Goal: Communication & Community: Answer question/provide support

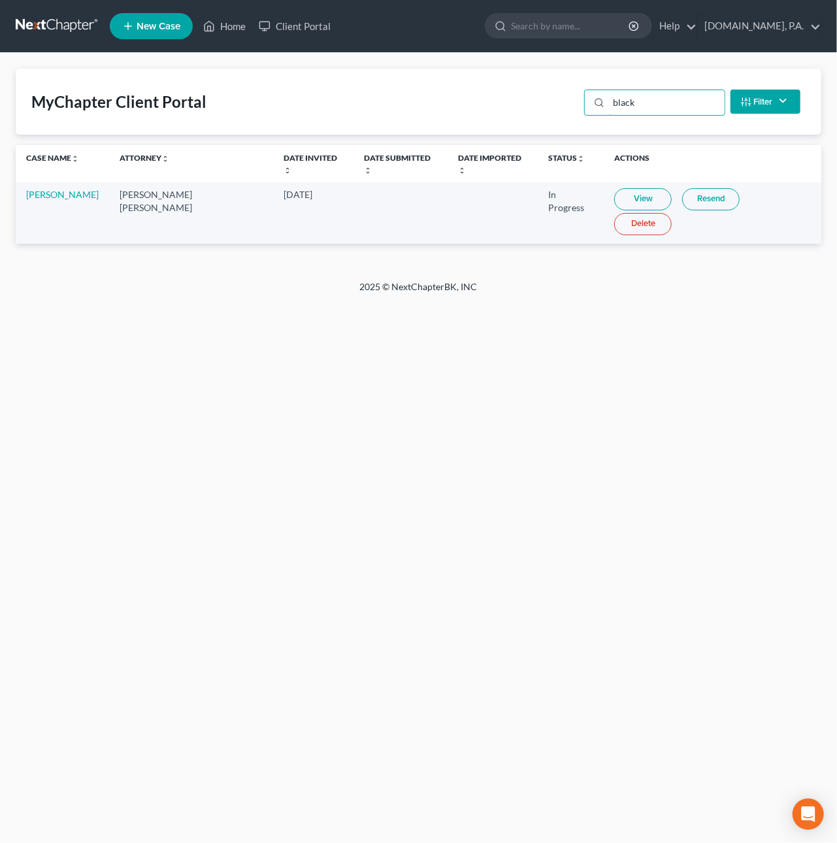
drag, startPoint x: 642, startPoint y: 107, endPoint x: 571, endPoint y: 109, distance: 71.3
click at [567, 103] on div "MyChapter Client Portal black Filter Status Filter... Invited In Progress Ready…" at bounding box center [419, 102] width 806 height 66
type input "bac"
click at [628, 188] on link "View" at bounding box center [657, 199] width 58 height 22
click at [696, 188] on link "Resend" at bounding box center [725, 199] width 58 height 22
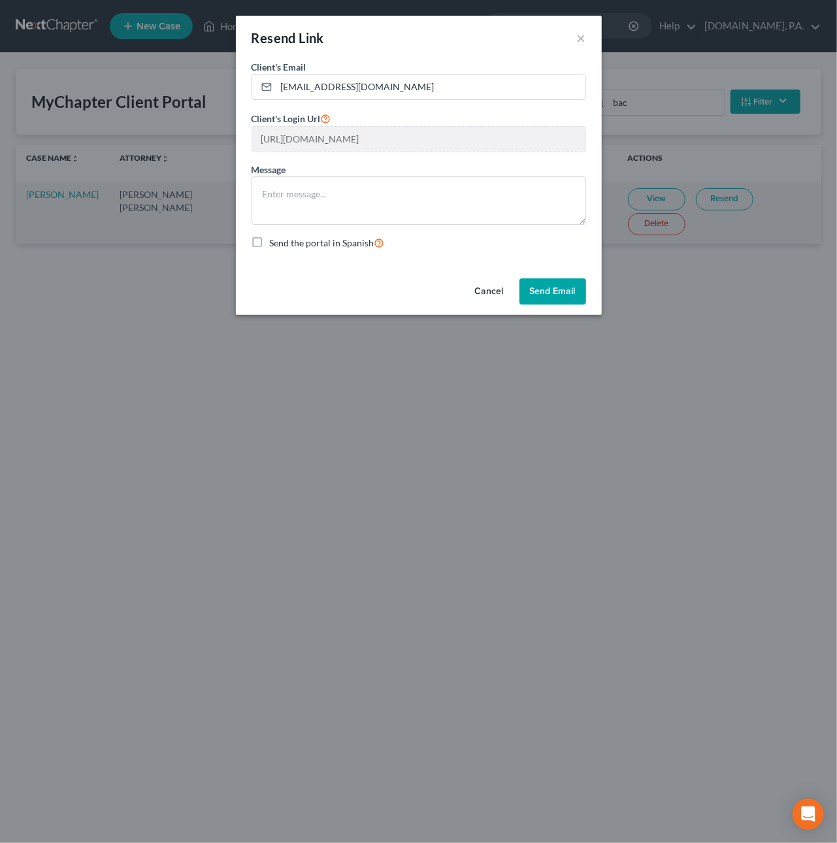
click at [690, 186] on div "Resend Link × Client's Email * Katbacon01@yahoo.com Client's Login Url https://…" at bounding box center [418, 421] width 837 height 843
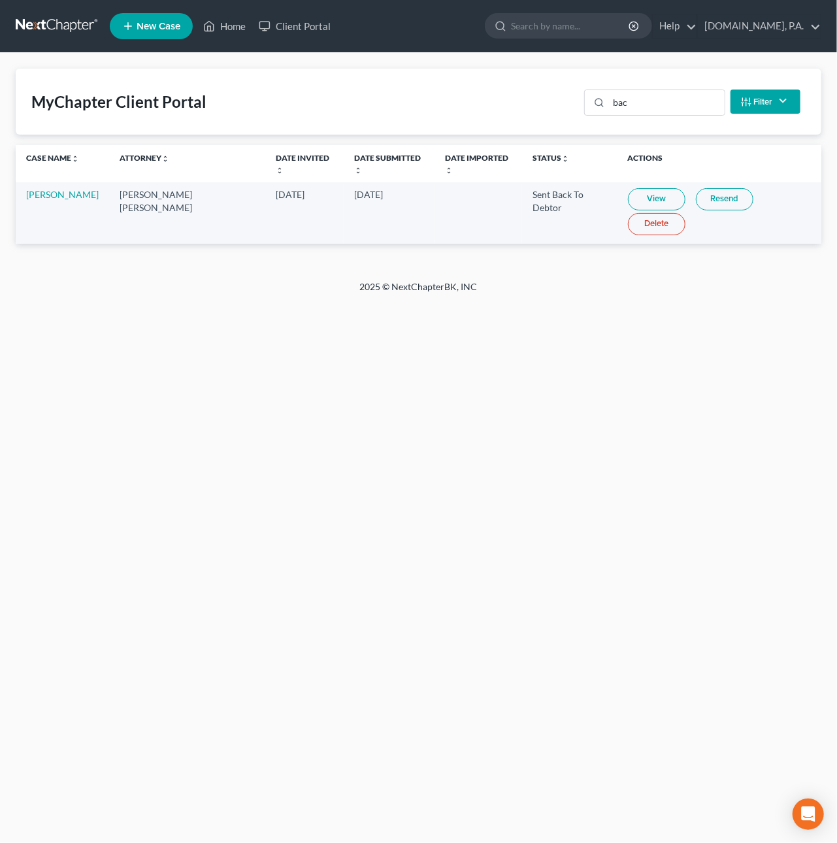
click at [698, 193] on link "Resend" at bounding box center [725, 199] width 58 height 22
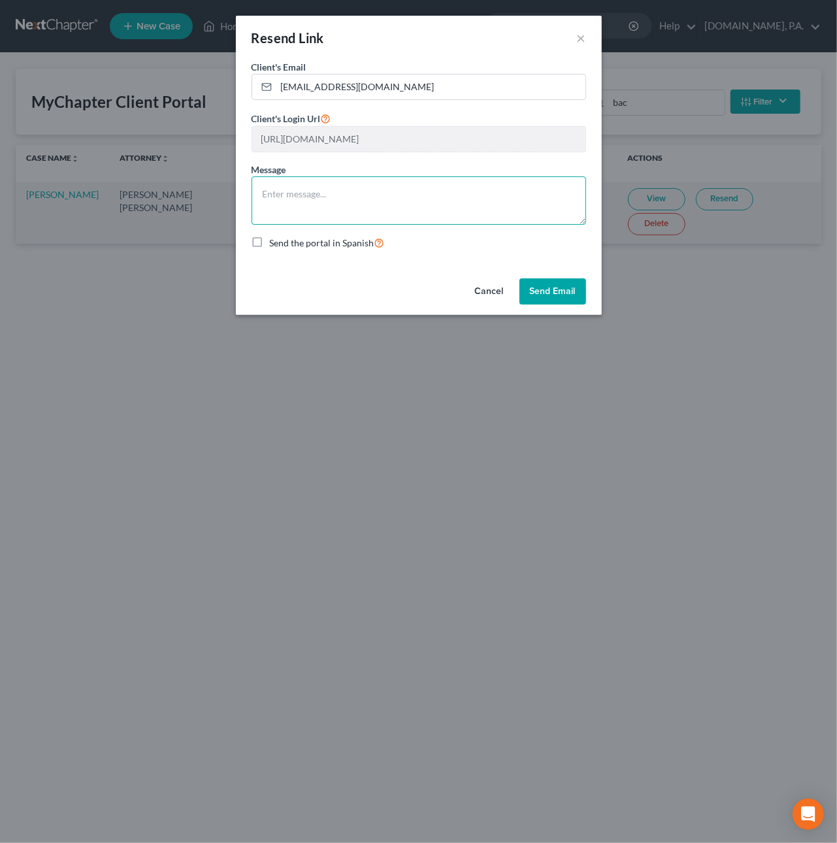
click at [293, 191] on textarea at bounding box center [419, 200] width 335 height 48
drag, startPoint x: 446, startPoint y: 195, endPoint x: 452, endPoint y: 203, distance: 10.2
click at [446, 195] on textarea "Please update your information in the sections to not delay the" at bounding box center [419, 200] width 335 height 48
drag, startPoint x: 341, startPoint y: 193, endPoint x: 373, endPoint y: 212, distance: 37.2
click at [342, 193] on textarea "Please update your information in the sections." at bounding box center [419, 200] width 335 height 48
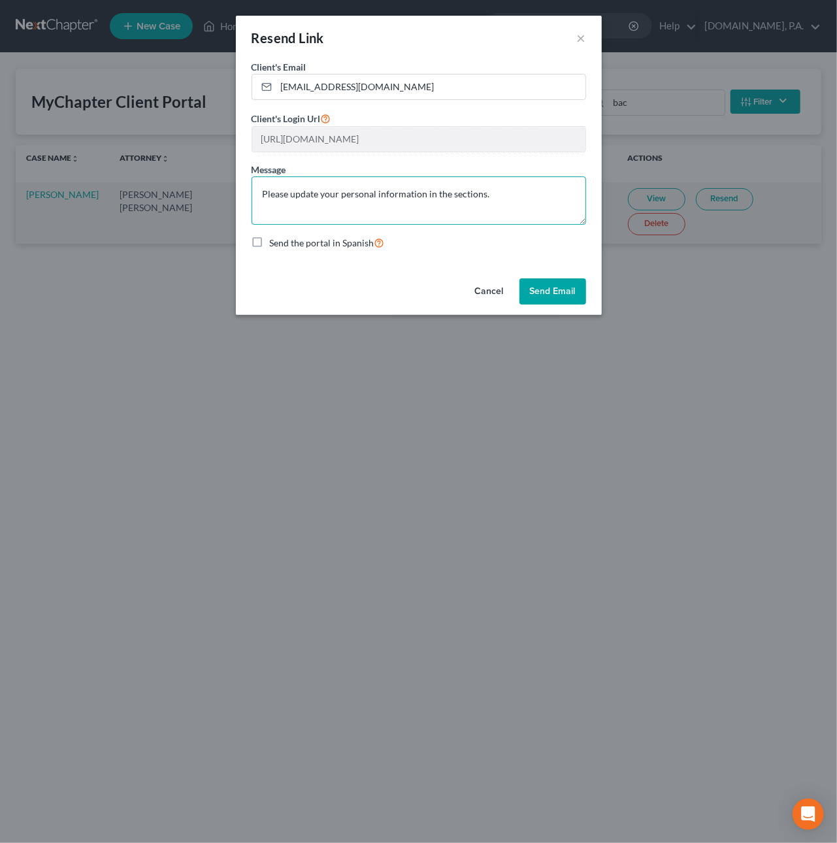
click at [452, 193] on textarea "Please update your personal information in the sections." at bounding box center [419, 200] width 335 height 48
type textarea "Please update your personal information in the appropriate sections."
click at [557, 290] on button "Send Email" at bounding box center [553, 291] width 67 height 26
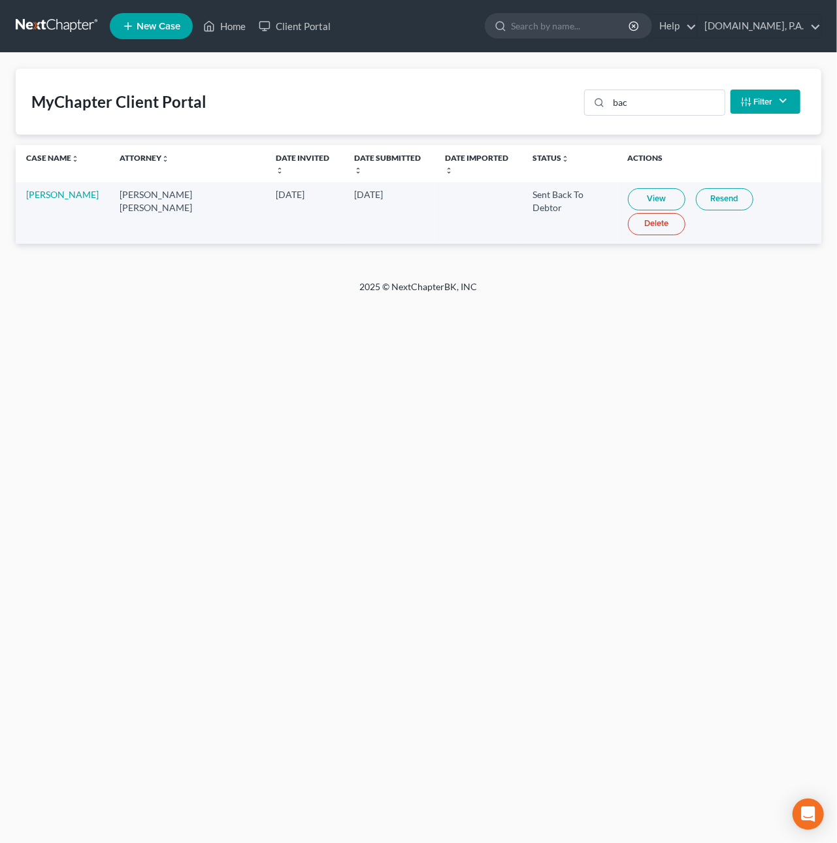
click at [59, 20] on link at bounding box center [58, 26] width 84 height 24
